Goal: Task Accomplishment & Management: Manage account settings

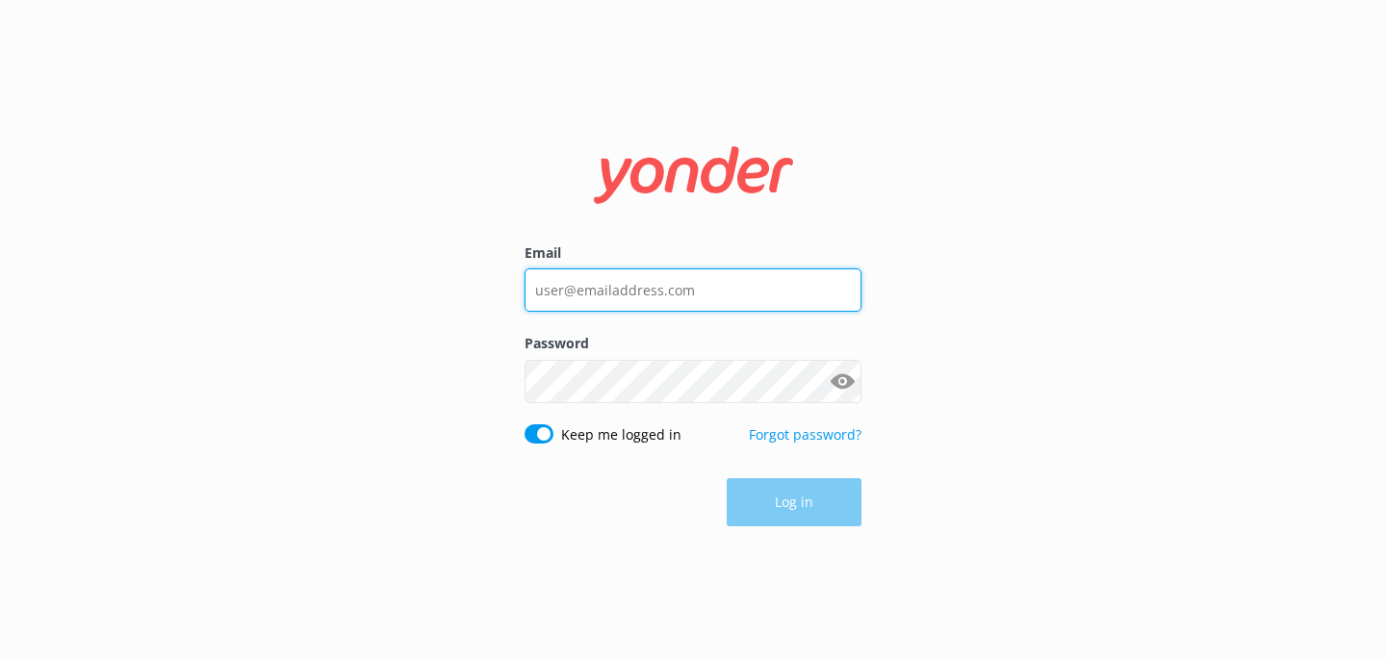
click at [627, 295] on input "Email" at bounding box center [693, 290] width 337 height 43
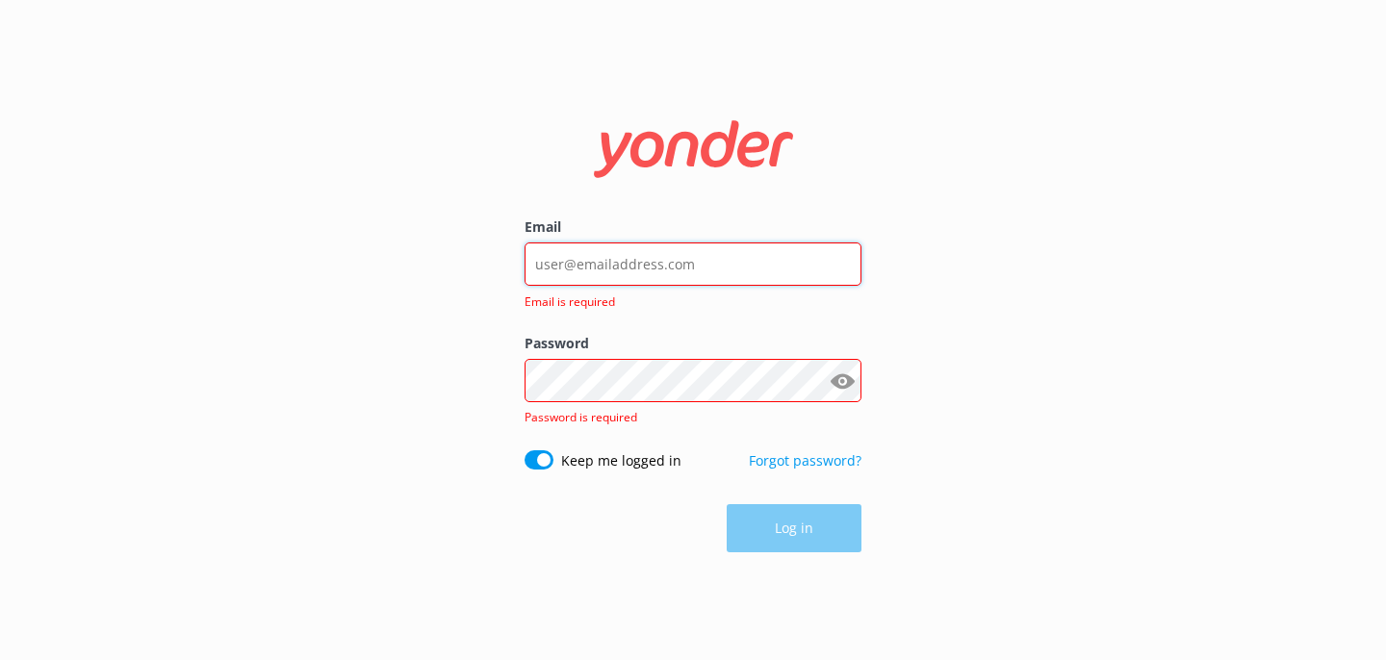
type input "[EMAIL_ADDRESS][DOMAIN_NAME]"
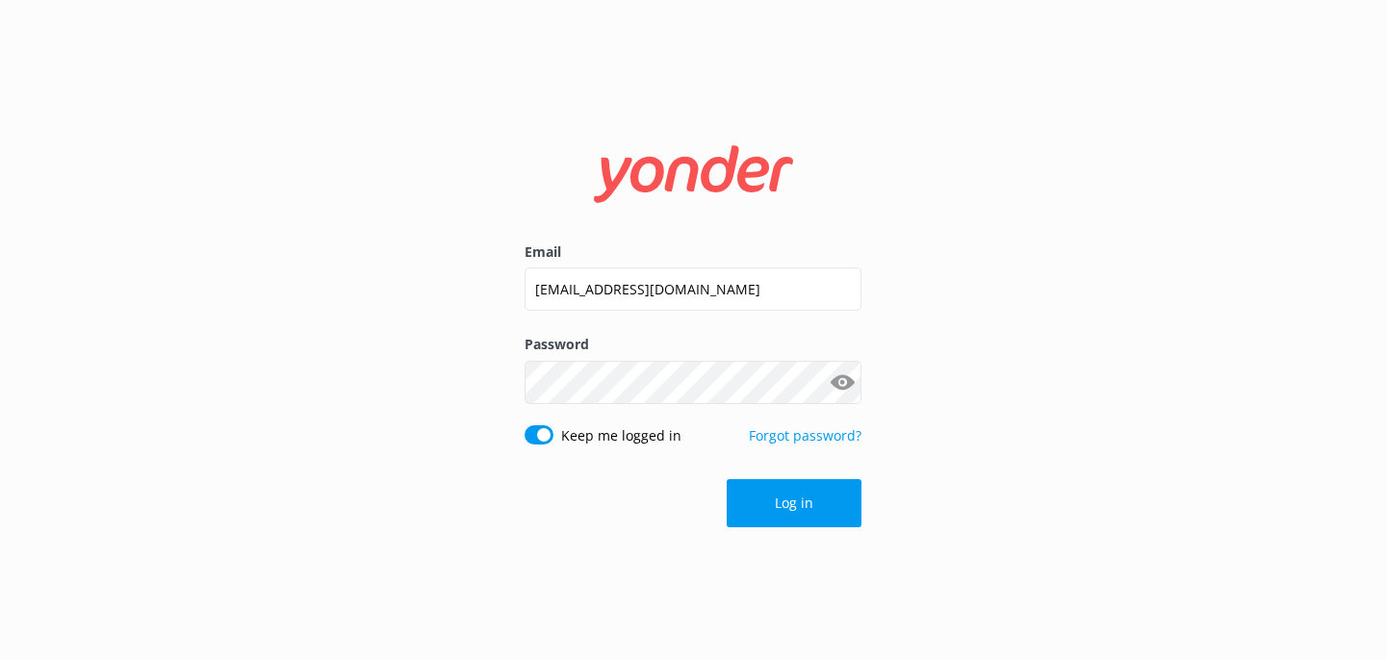
click at [773, 512] on button "Log in" at bounding box center [794, 503] width 135 height 48
